Goal: Information Seeking & Learning: Learn about a topic

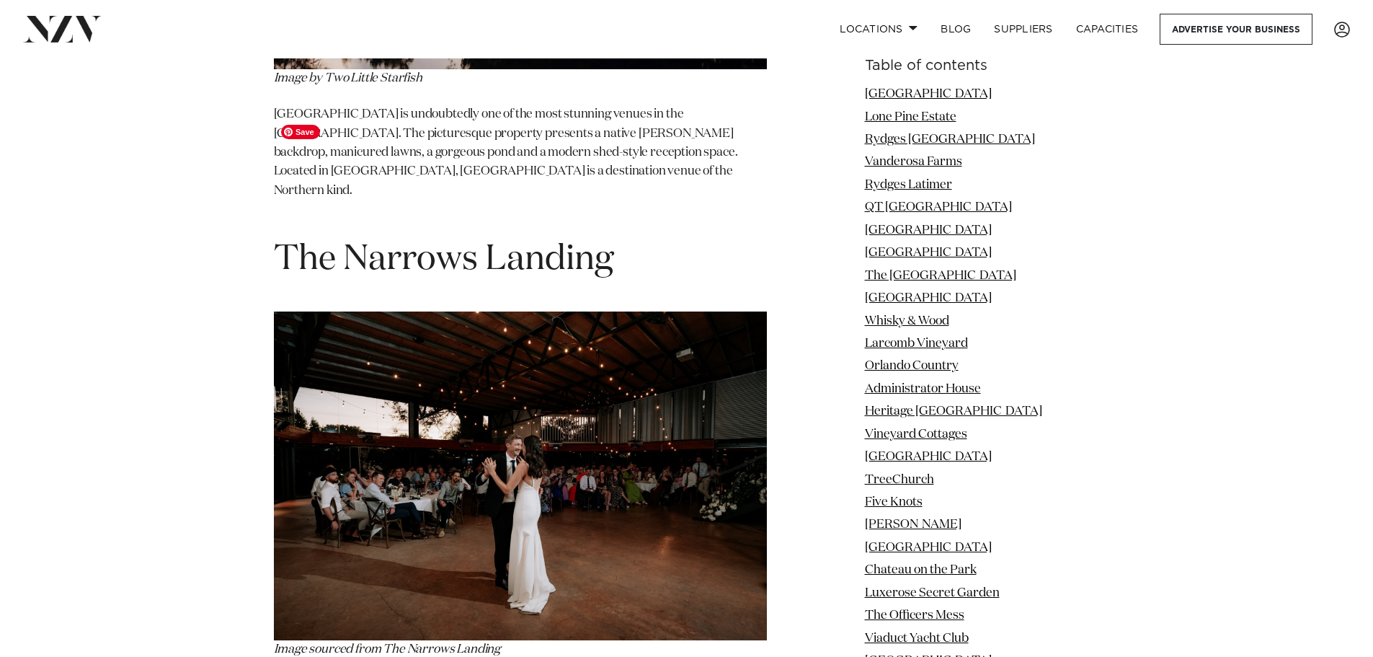
scroll to position [41947, 0]
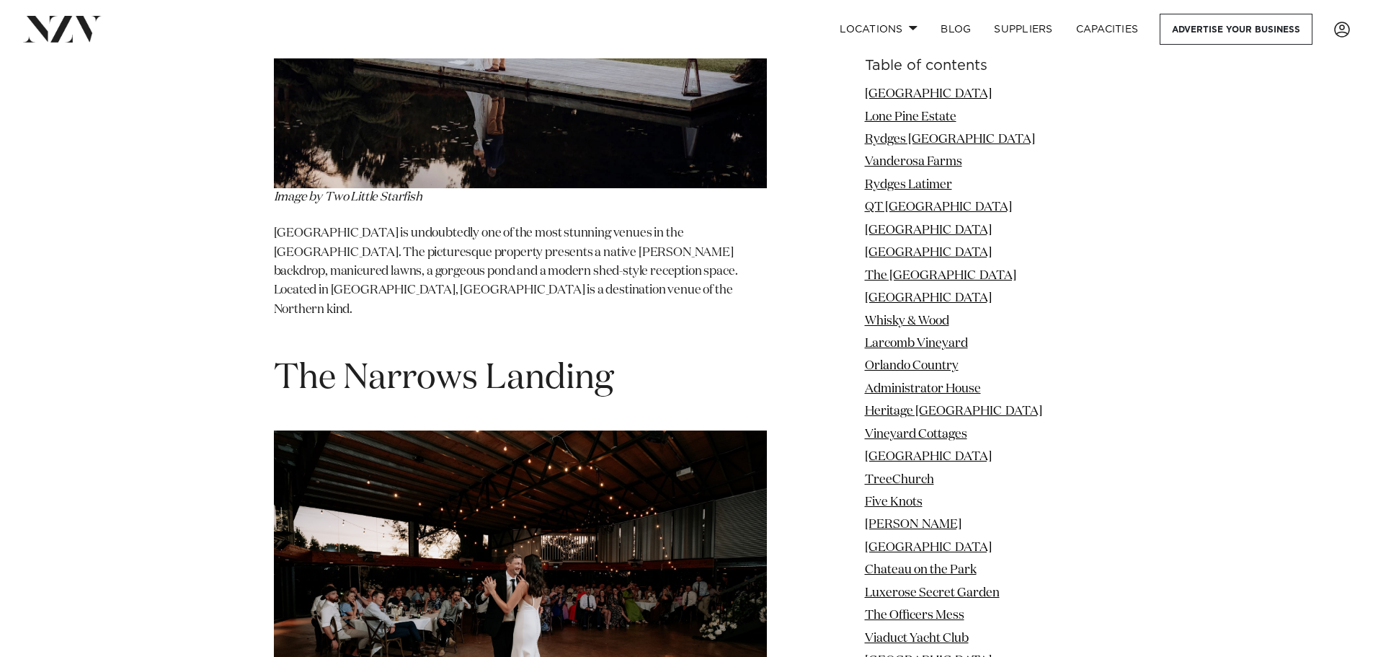
drag, startPoint x: 585, startPoint y: 179, endPoint x: 265, endPoint y: 183, distance: 319.3
copy h1 "[GEOGRAPHIC_DATA]"
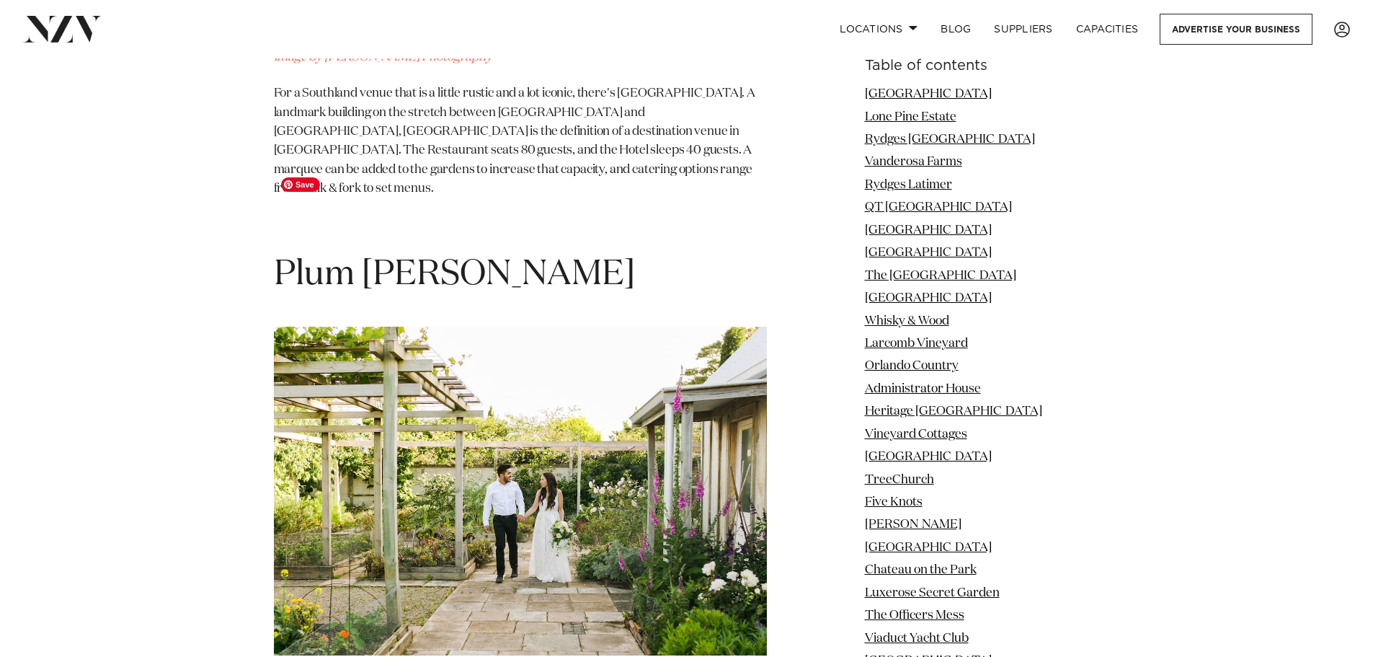
scroll to position [65154, 0]
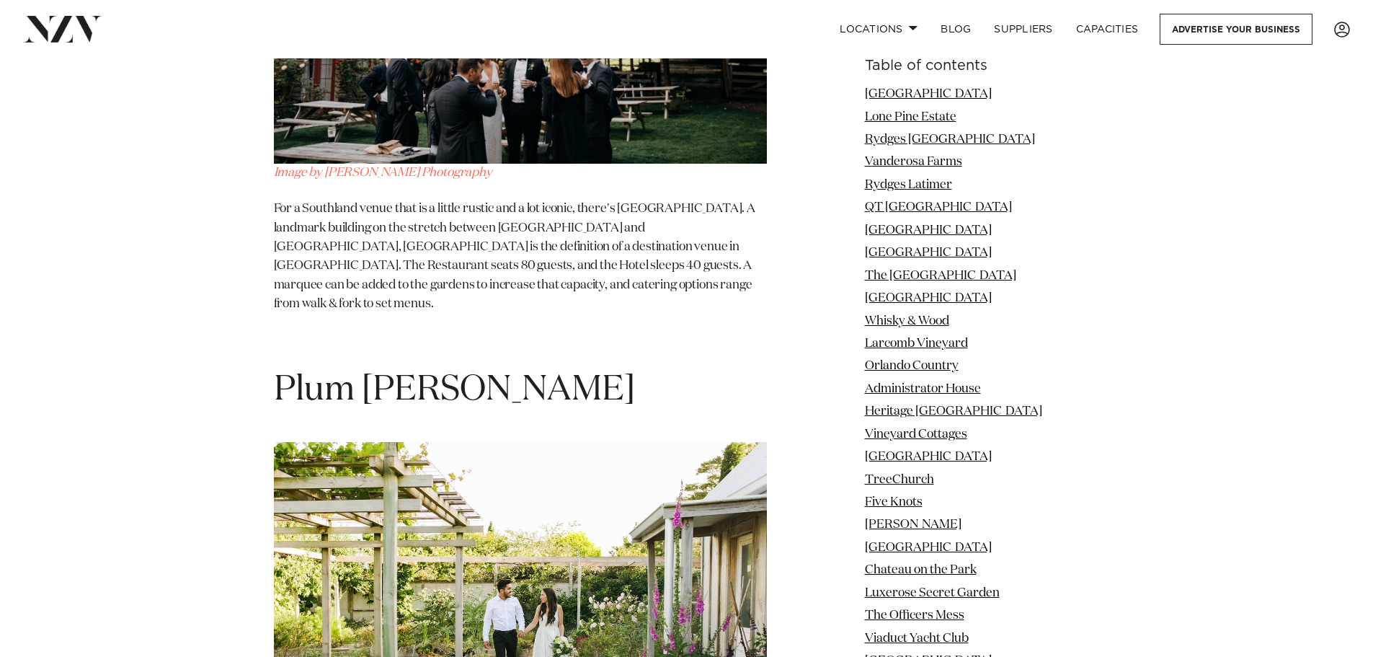
drag, startPoint x: 517, startPoint y: 233, endPoint x: 280, endPoint y: 231, distance: 237.1
copy span "[GEOGRAPHIC_DATA]"
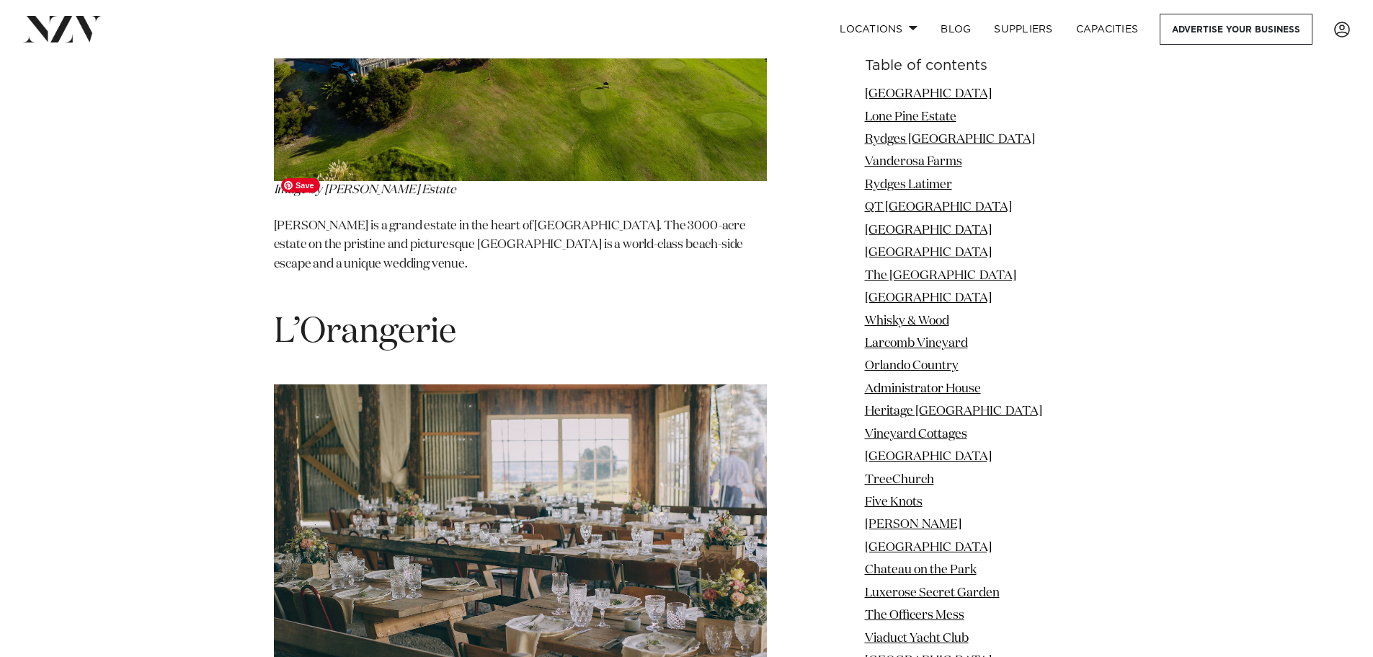
scroll to position [72938, 0]
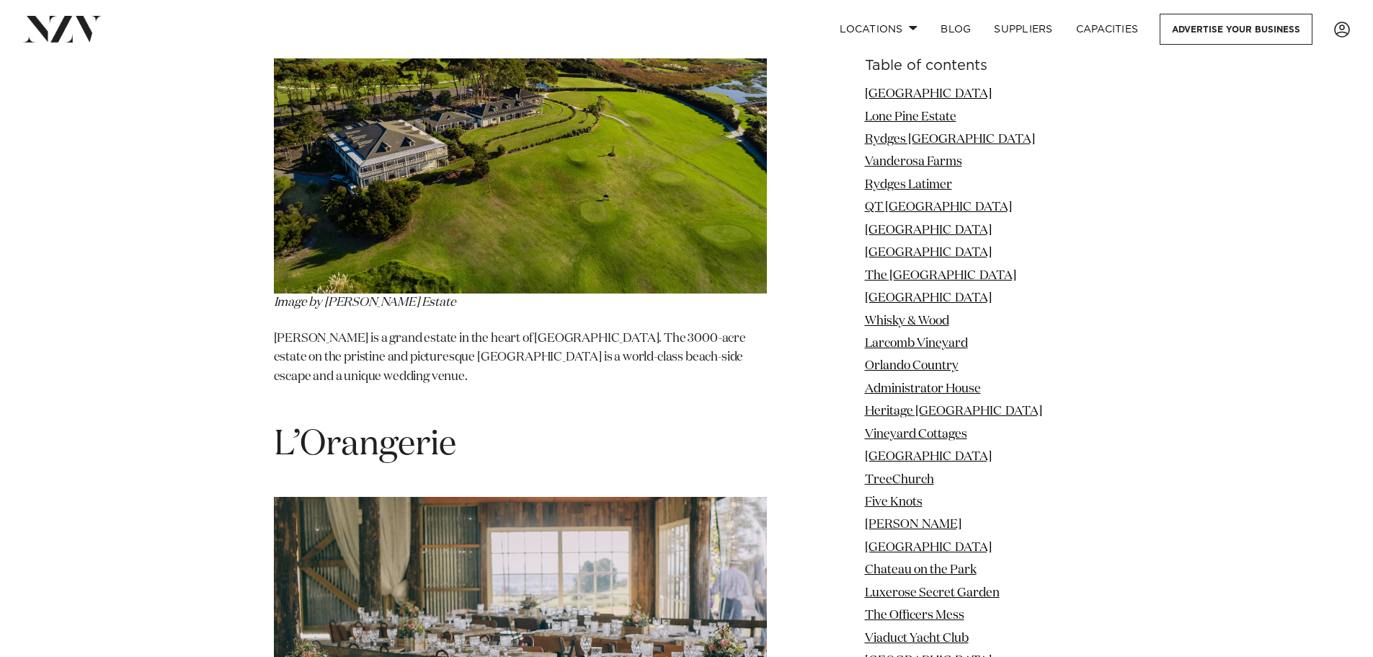
drag, startPoint x: 499, startPoint y: 228, endPoint x: 275, endPoint y: 230, distance: 224.2
copy span "Trinity Wharf"
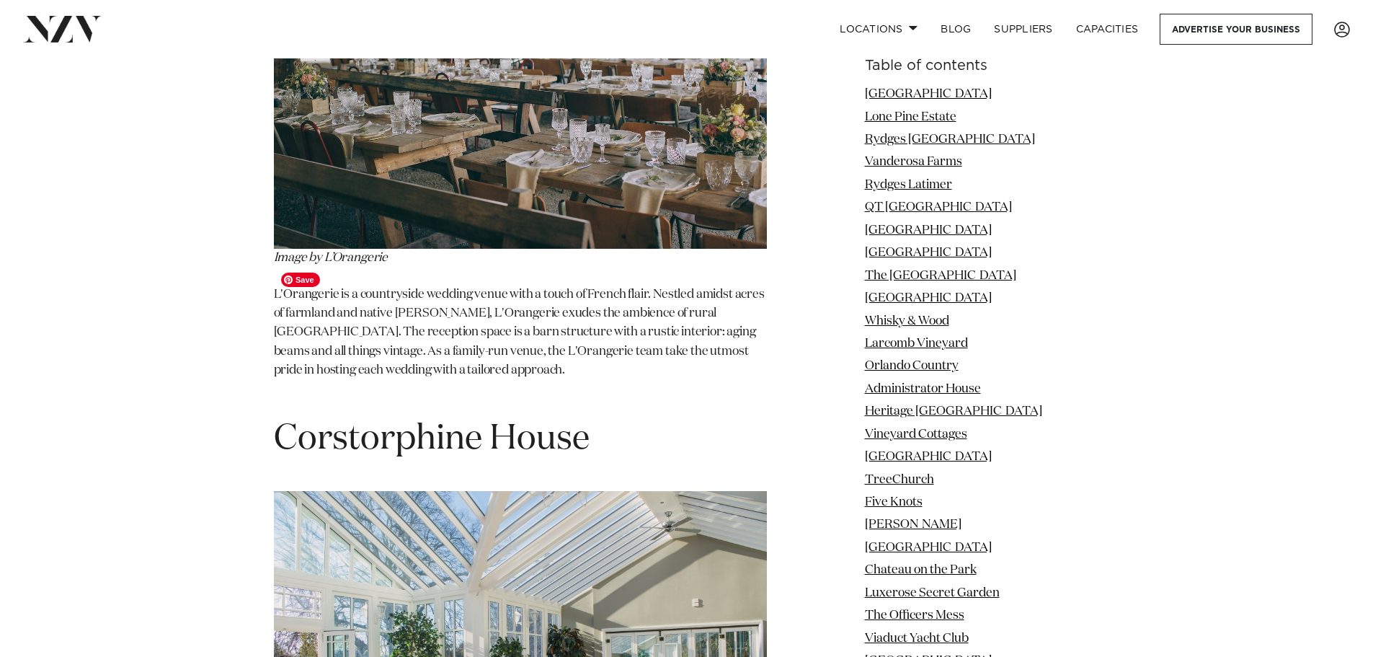
scroll to position [73587, 0]
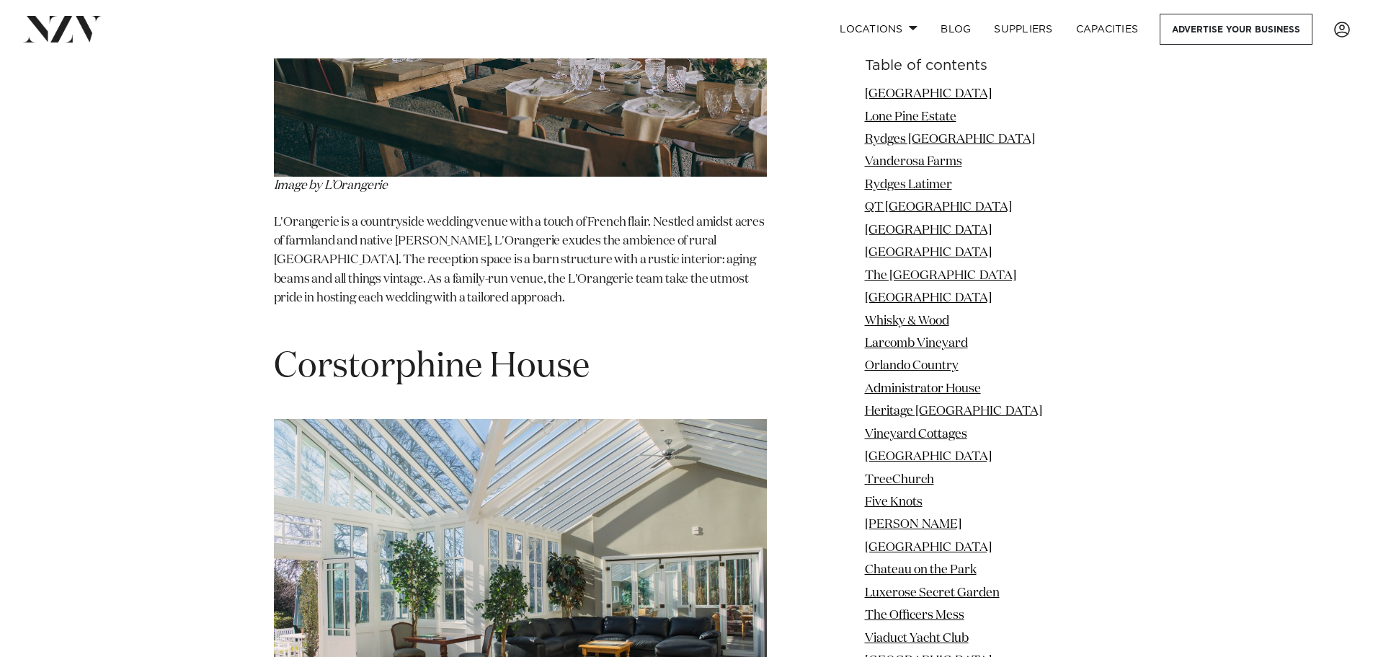
drag, startPoint x: 504, startPoint y: 131, endPoint x: 277, endPoint y: 149, distance: 227.0
copy h1 "[PERSON_NAME] Estate"
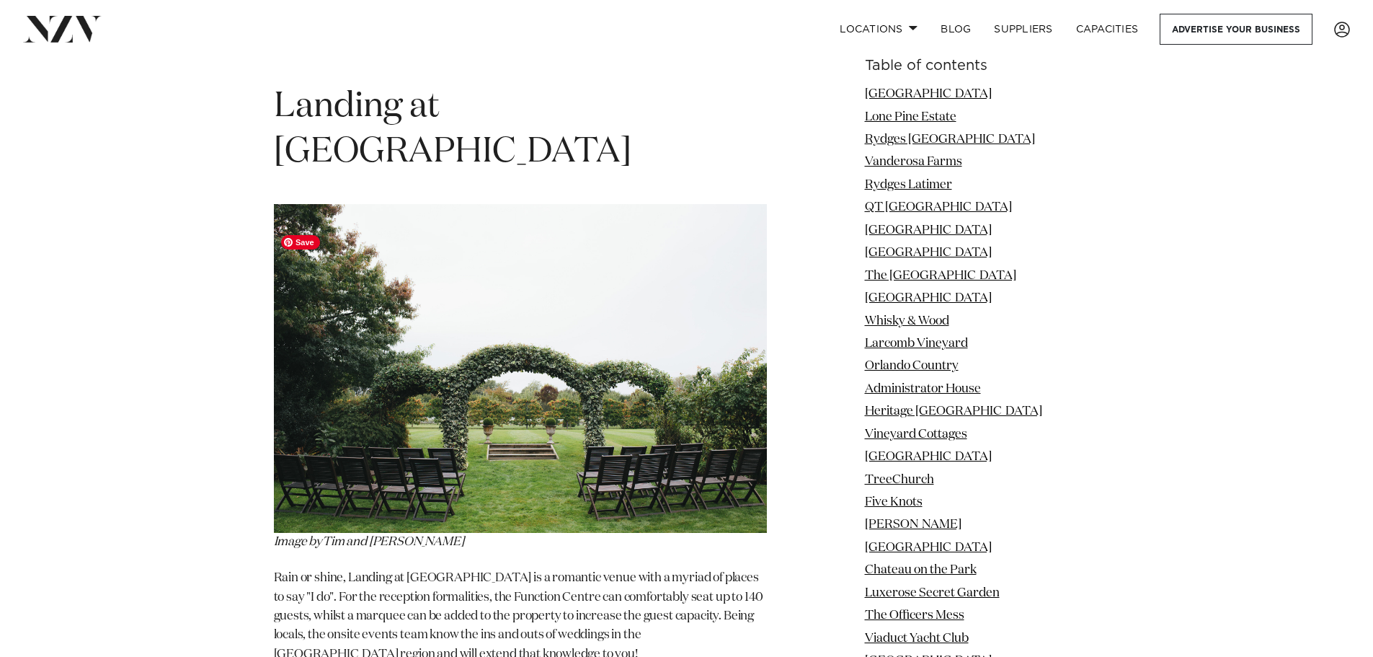
scroll to position [88938, 0]
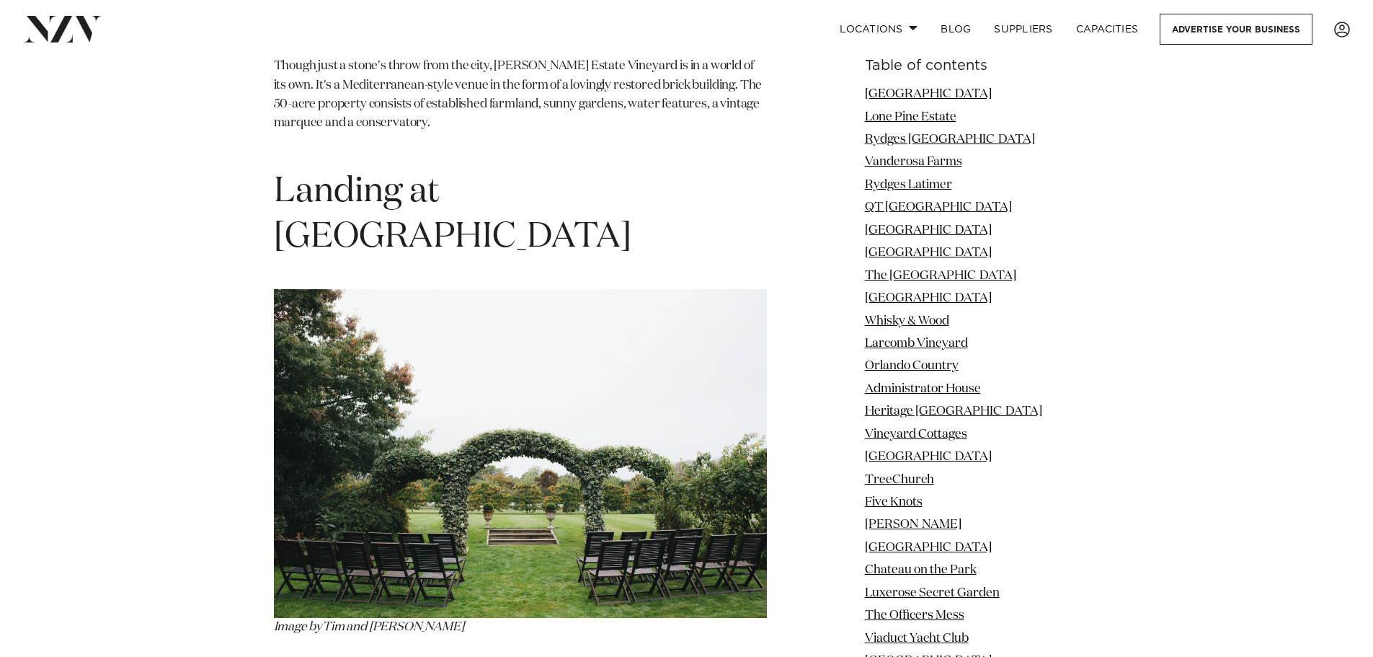
drag, startPoint x: 596, startPoint y: 253, endPoint x: 350, endPoint y: 248, distance: 246.5
copy h1 "Cossars Wineshed"
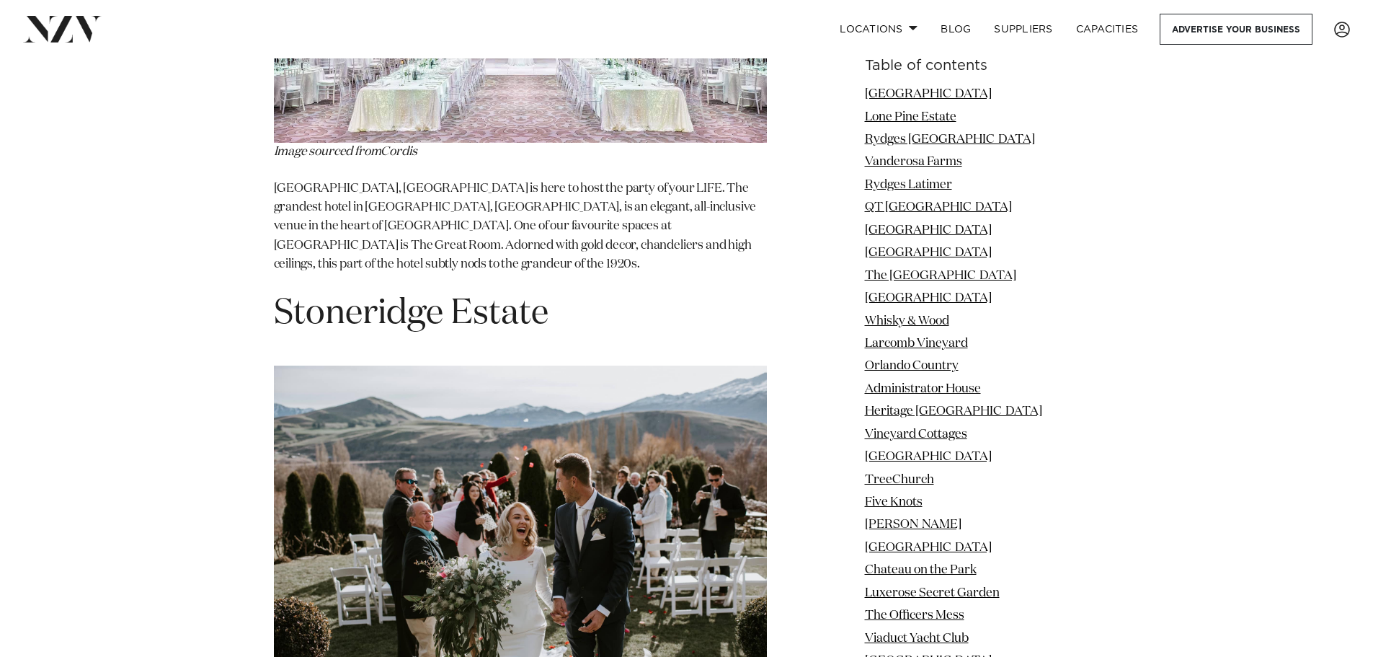
scroll to position [22703, 0]
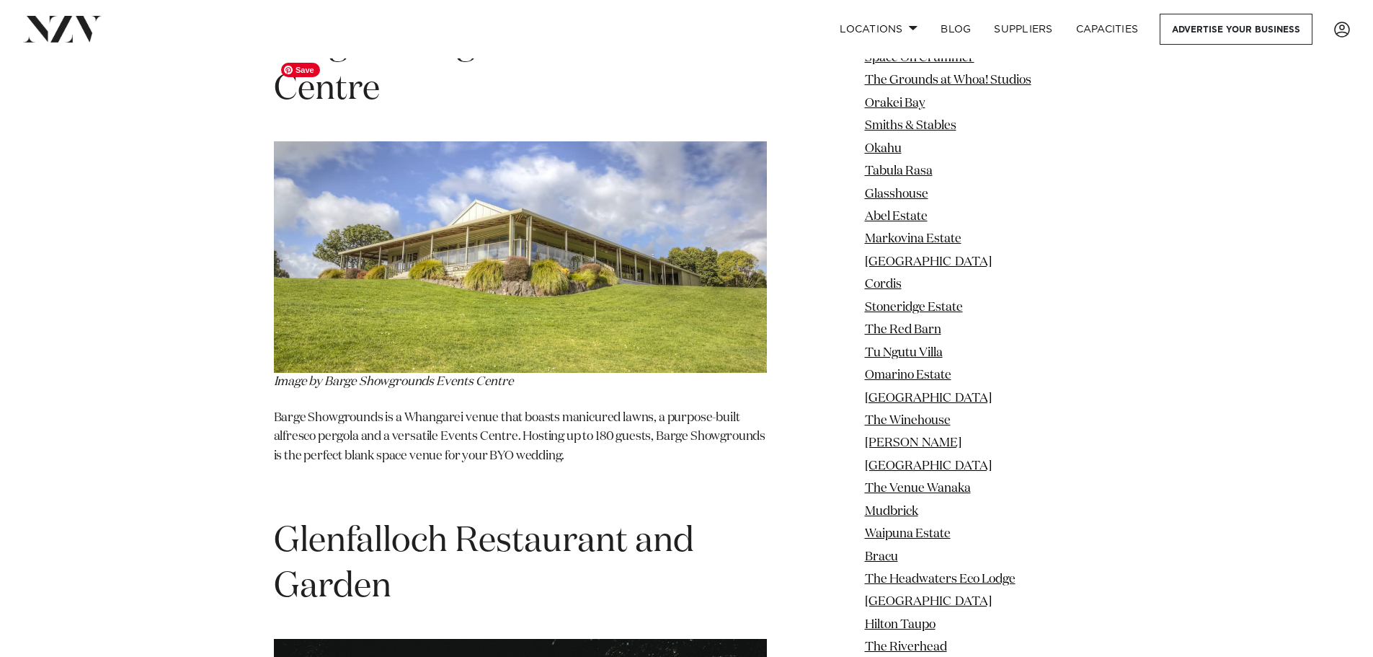
scroll to position [91389, 0]
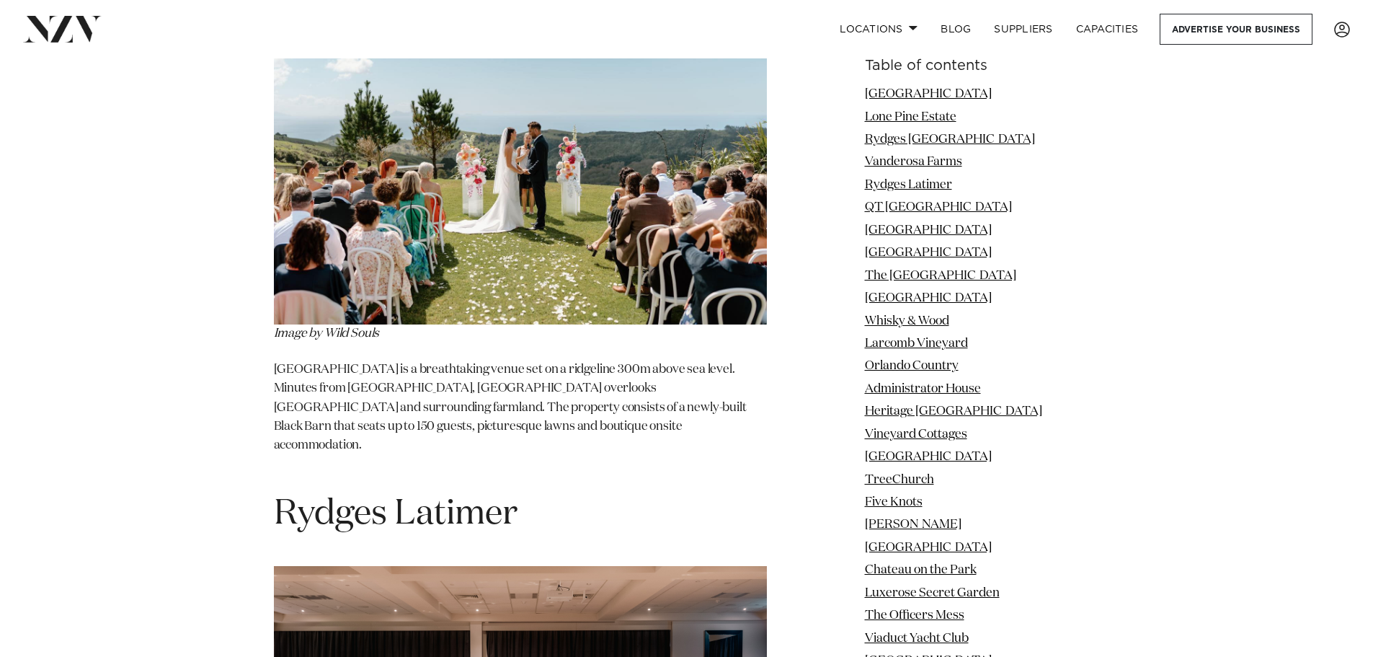
scroll to position [3892, 0]
